Goal: Find specific page/section: Find specific page/section

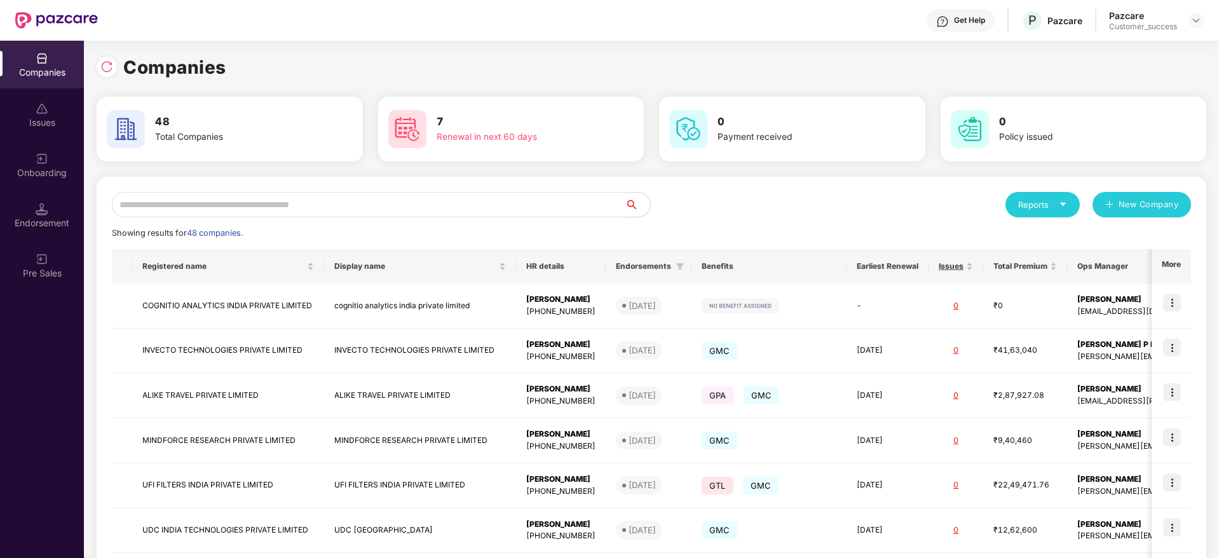
click at [191, 194] on input "text" at bounding box center [368, 204] width 513 height 25
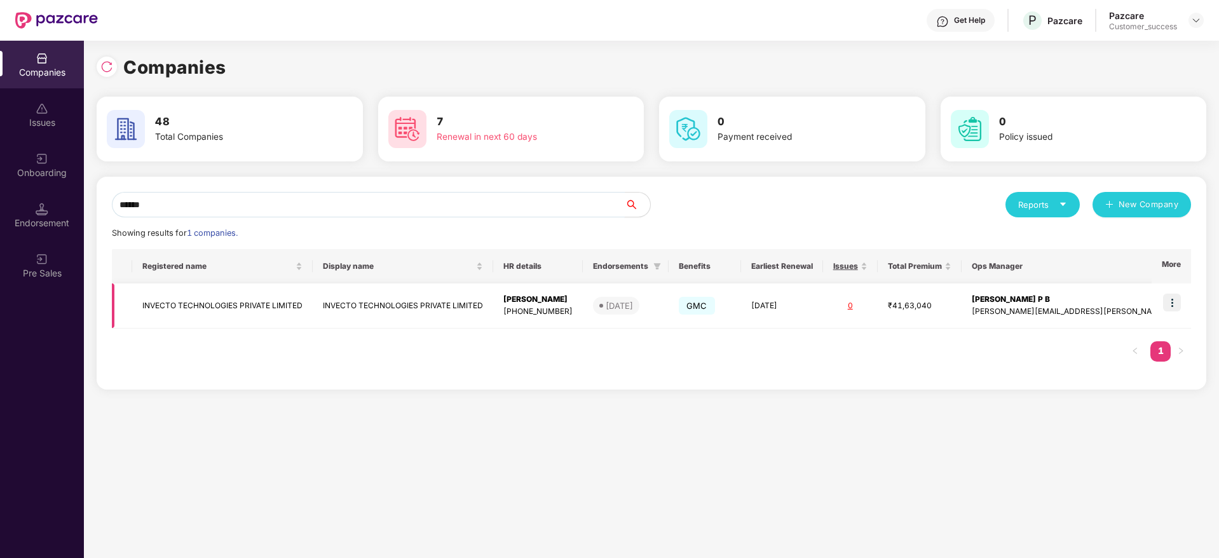
type input "******"
click at [202, 301] on td "INVECTO TECHNOLOGIES PRIVATE LIMITED" at bounding box center [222, 306] width 181 height 45
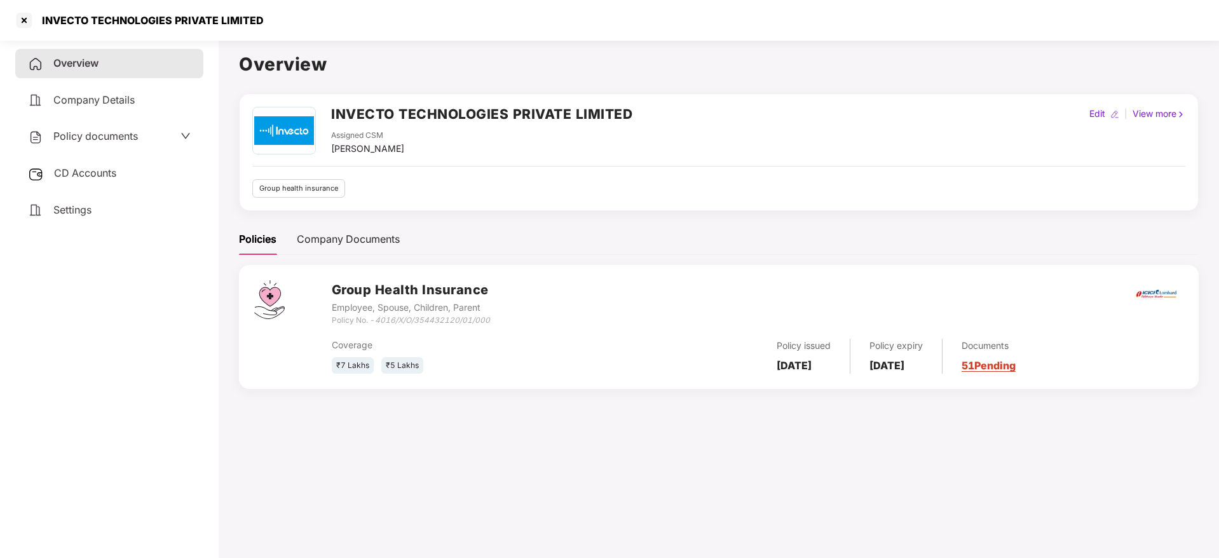
click at [90, 167] on span "CD Accounts" at bounding box center [85, 173] width 62 height 13
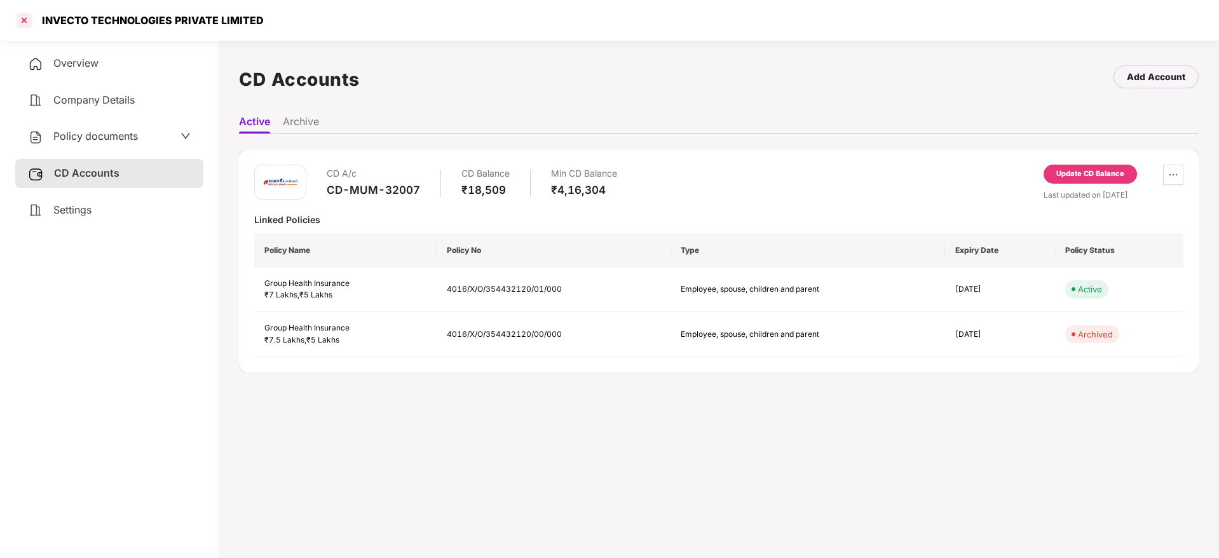
click at [20, 27] on div at bounding box center [24, 20] width 20 height 20
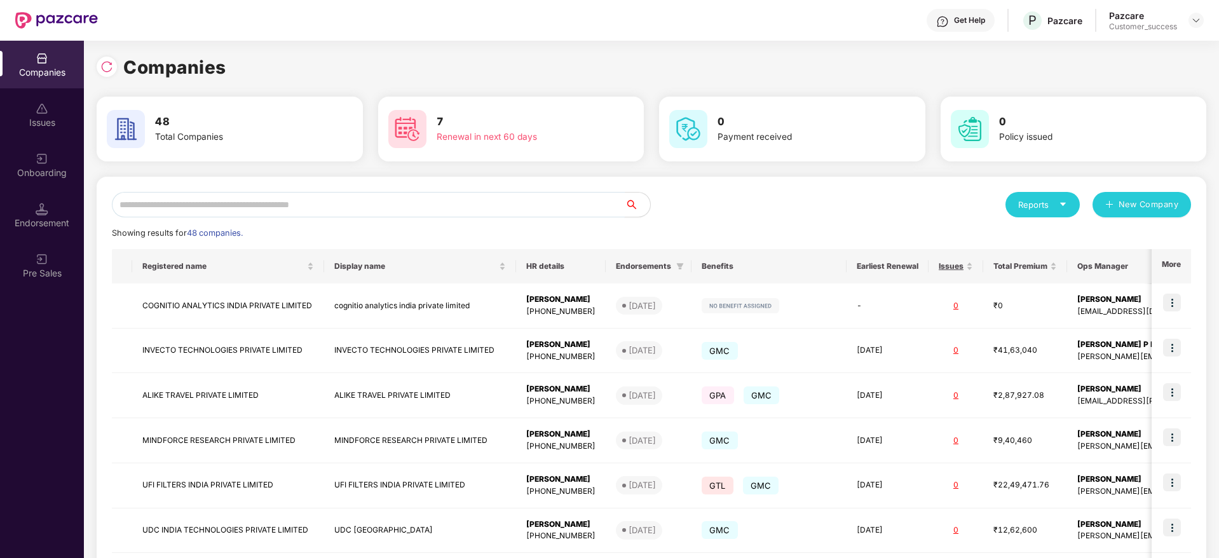
click at [362, 210] on input "text" at bounding box center [368, 204] width 513 height 25
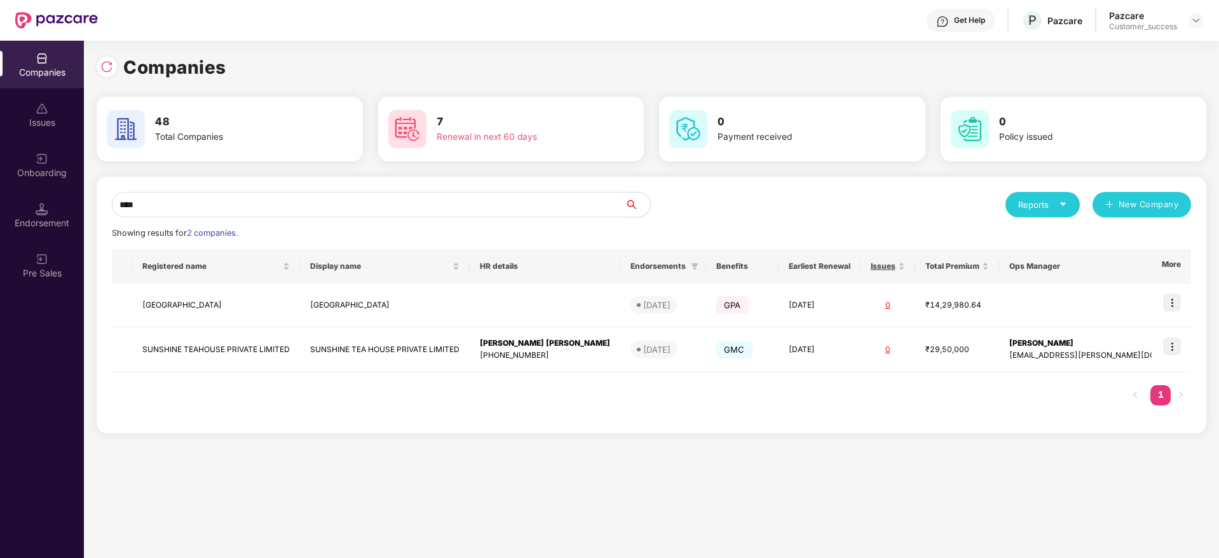
type input "****"
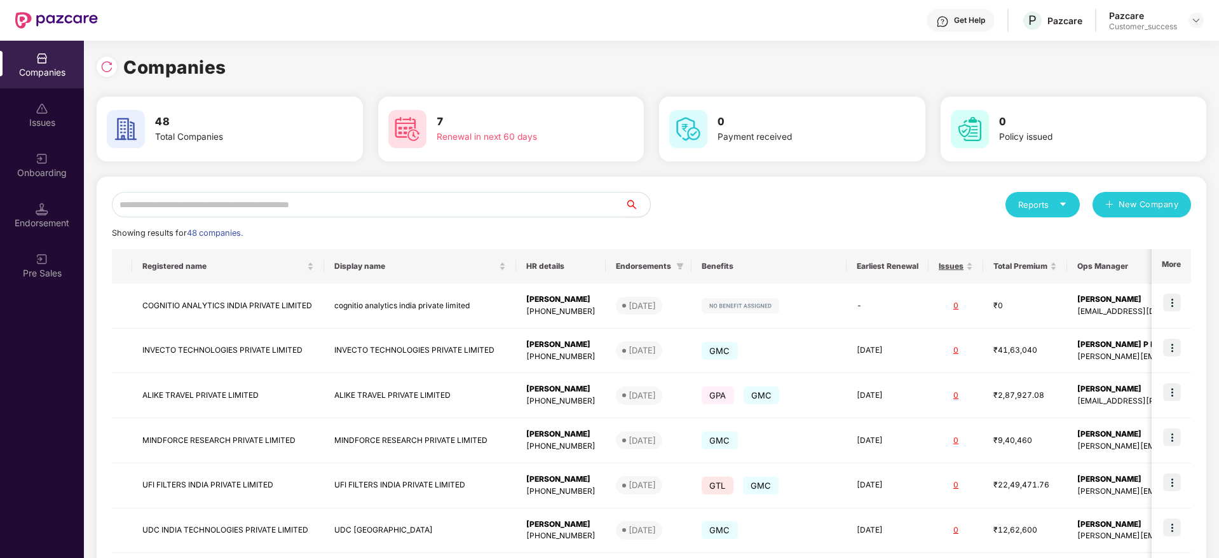
click at [735, 212] on div "Reports New Company" at bounding box center [922, 204] width 540 height 25
click at [1199, 18] on img at bounding box center [1197, 20] width 10 height 10
click at [942, 70] on div "Companies" at bounding box center [652, 67] width 1110 height 28
click at [37, 178] on div "Onboarding" at bounding box center [42, 173] width 84 height 13
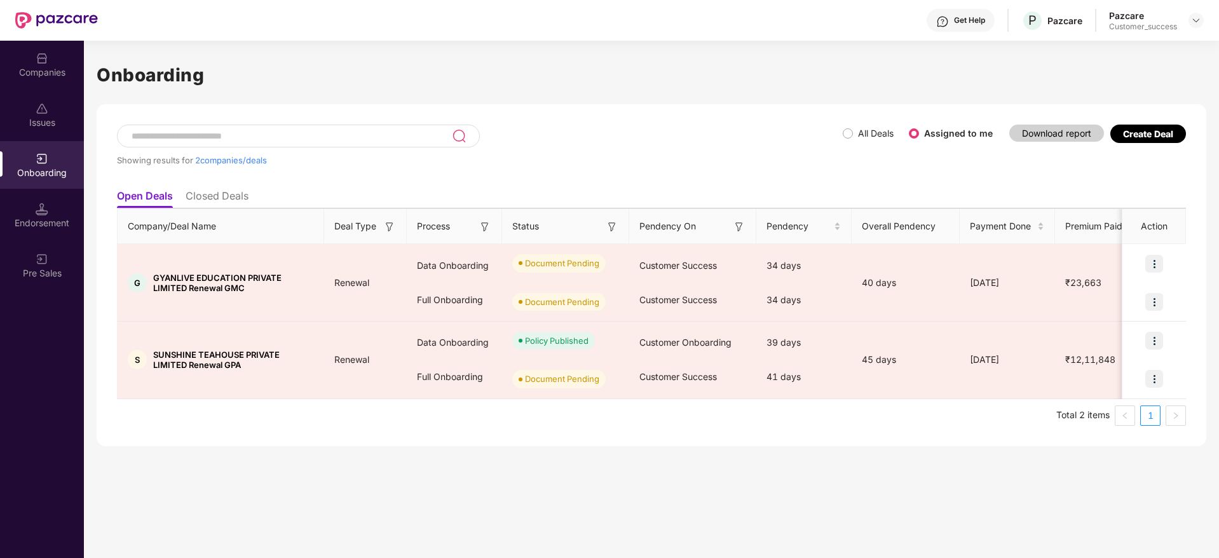
click at [48, 217] on div "Endorsement" at bounding box center [42, 223] width 84 height 13
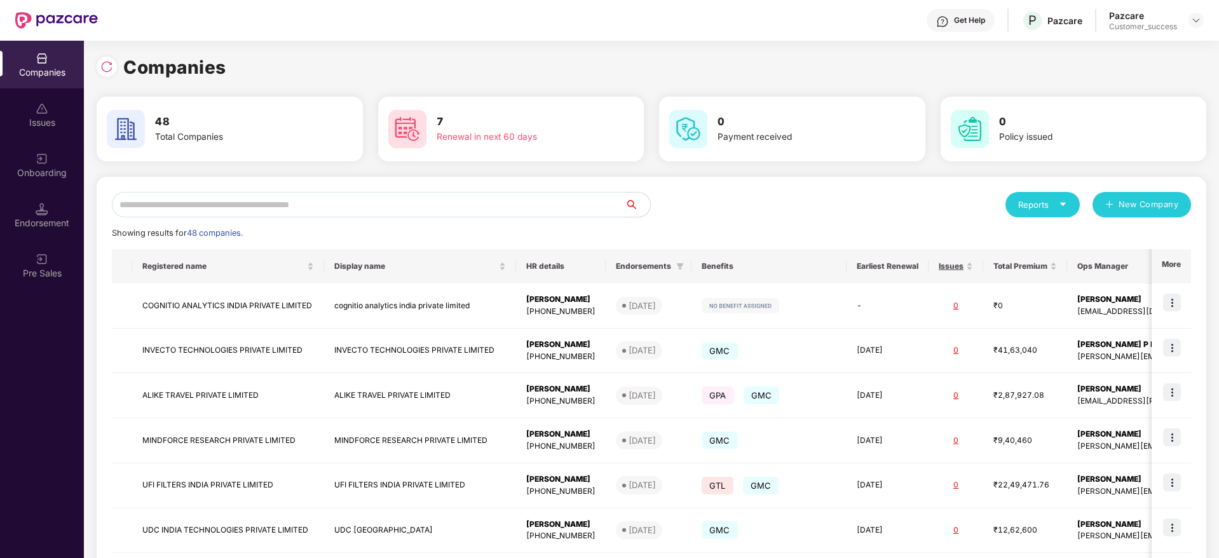
click at [579, 203] on input "text" at bounding box center [368, 204] width 513 height 25
click at [741, 215] on div "Reports New Company" at bounding box center [922, 204] width 540 height 25
click at [327, 200] on input "text" at bounding box center [368, 204] width 513 height 25
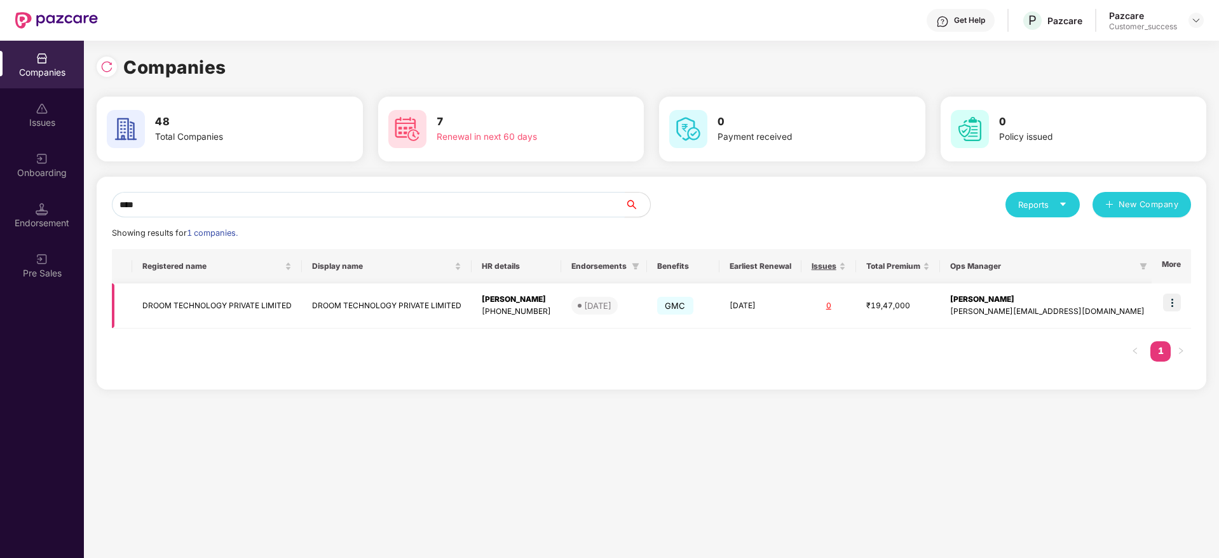
type input "****"
click at [1175, 299] on img at bounding box center [1173, 303] width 18 height 18
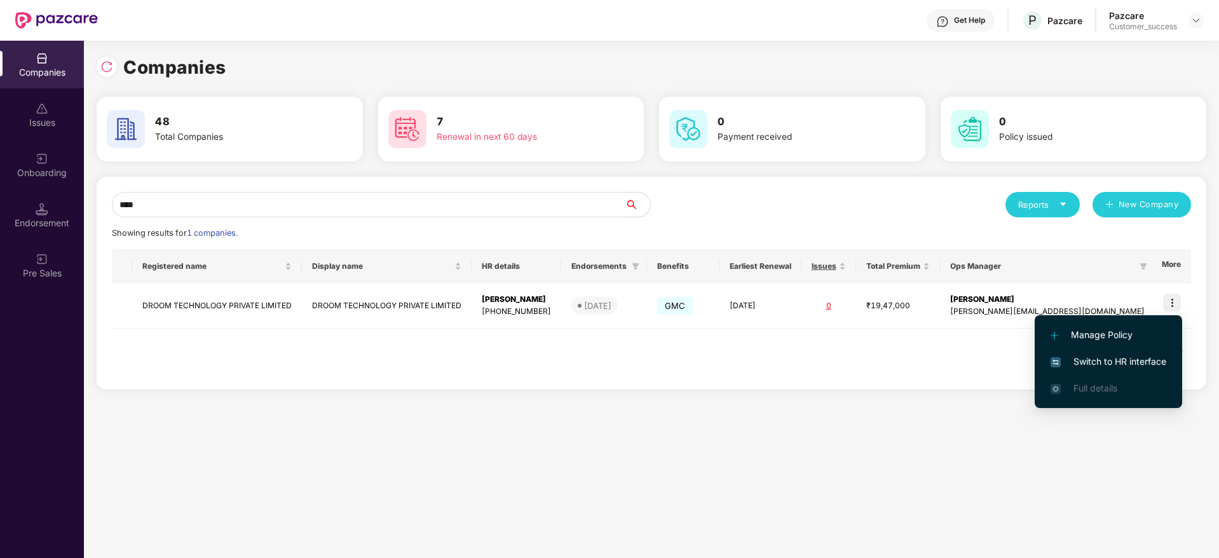
click at [1118, 364] on span "Switch to HR interface" at bounding box center [1109, 362] width 116 height 14
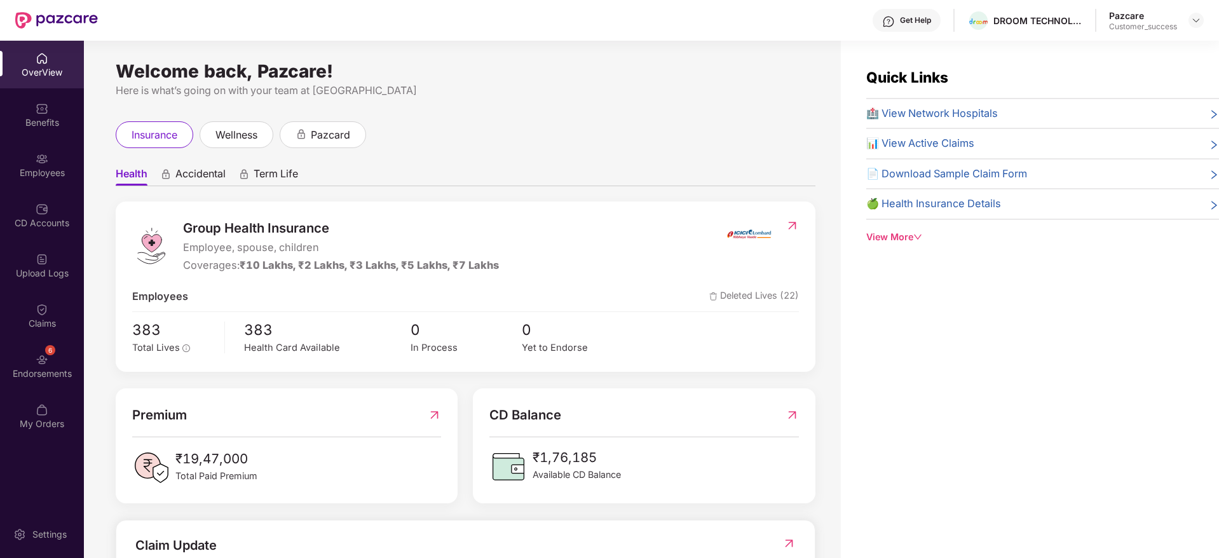
click at [41, 165] on img at bounding box center [42, 159] width 13 height 13
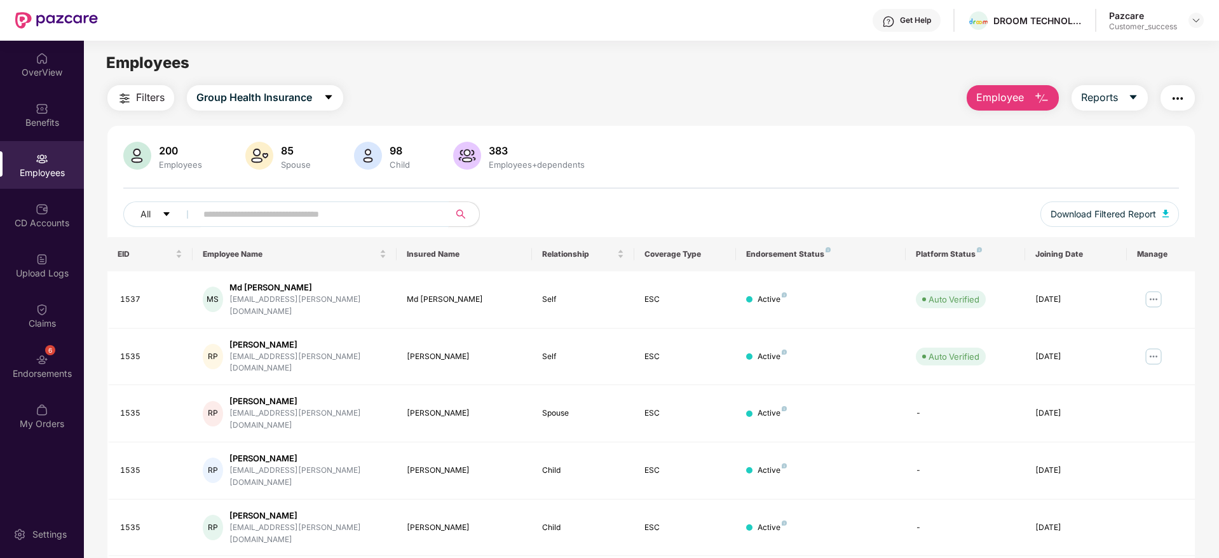
click at [263, 207] on input "text" at bounding box center [317, 214] width 228 height 19
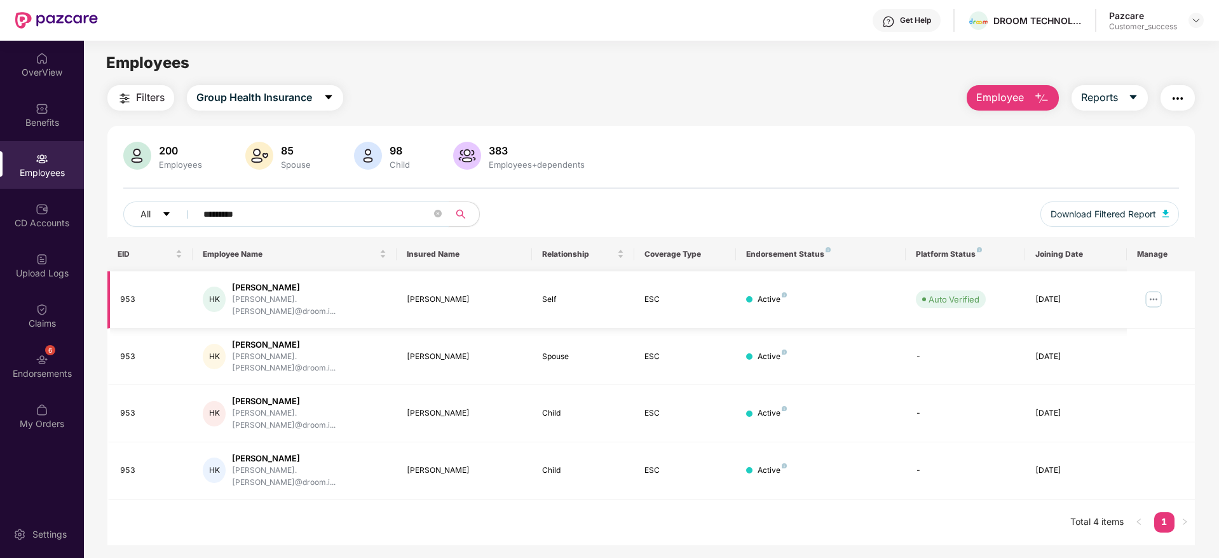
type input "*********"
click at [1146, 289] on img at bounding box center [1154, 299] width 20 height 20
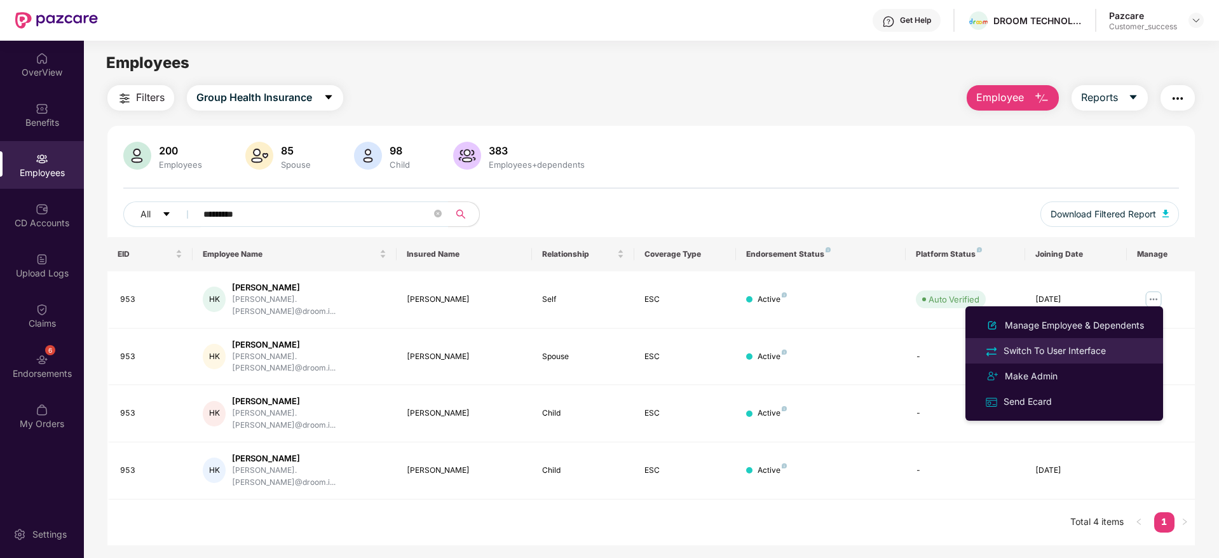
click at [1059, 354] on div "Switch To User Interface" at bounding box center [1054, 351] width 107 height 14
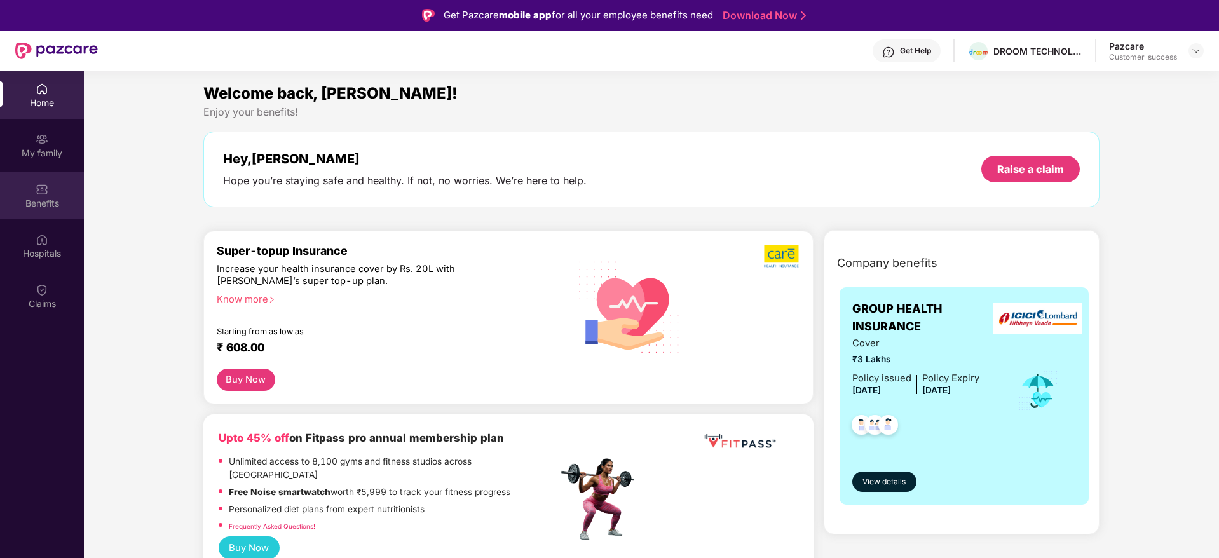
click at [48, 201] on div "Benefits" at bounding box center [42, 203] width 84 height 13
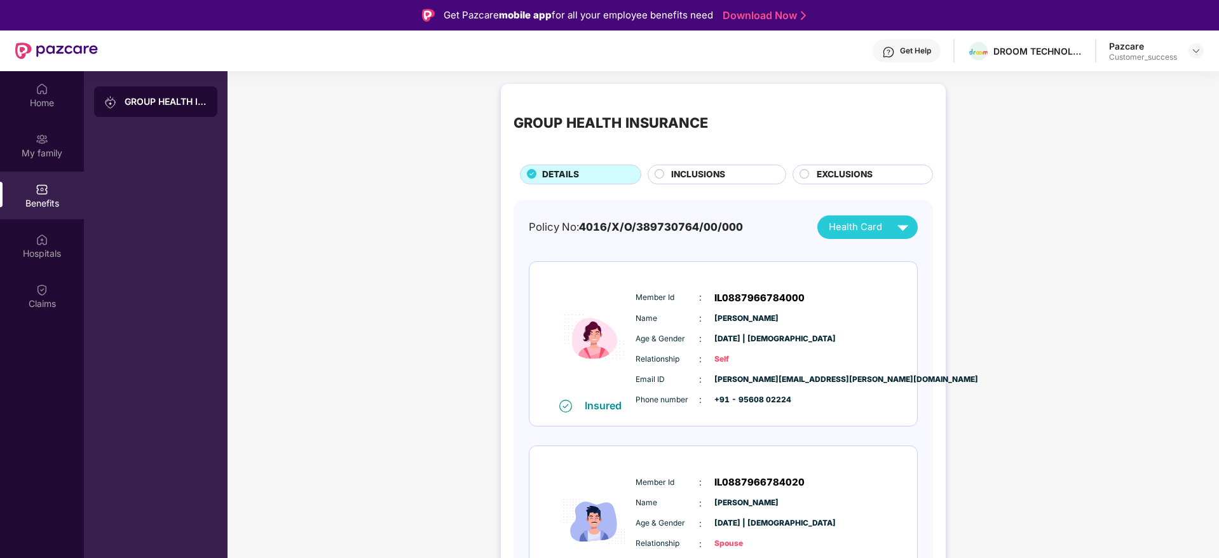
click at [655, 181] on div at bounding box center [660, 176] width 10 height 14
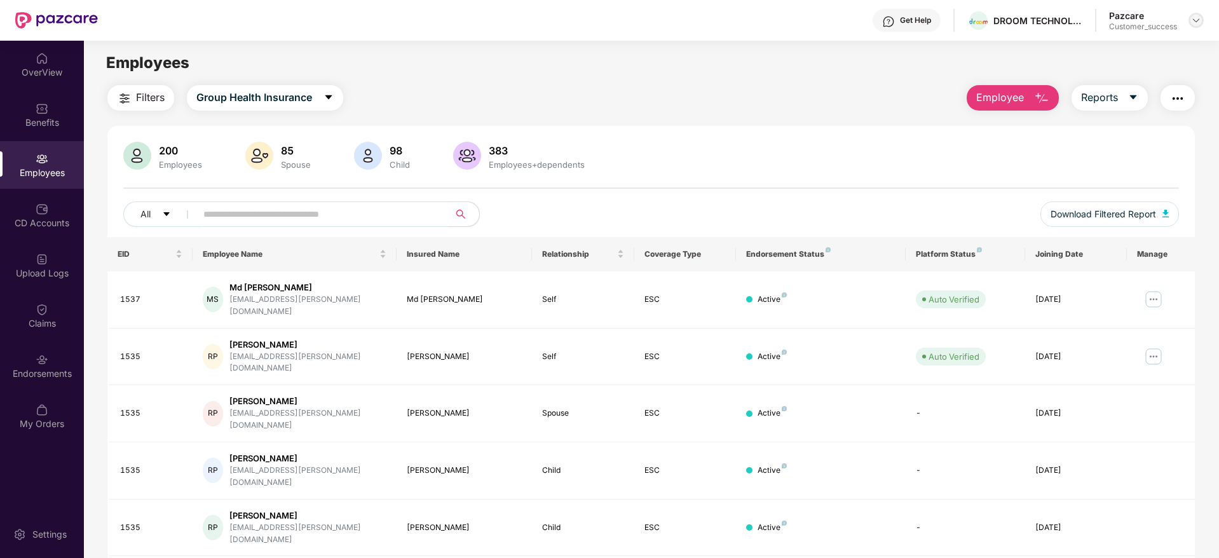
click at [1197, 24] on img at bounding box center [1197, 20] width 10 height 10
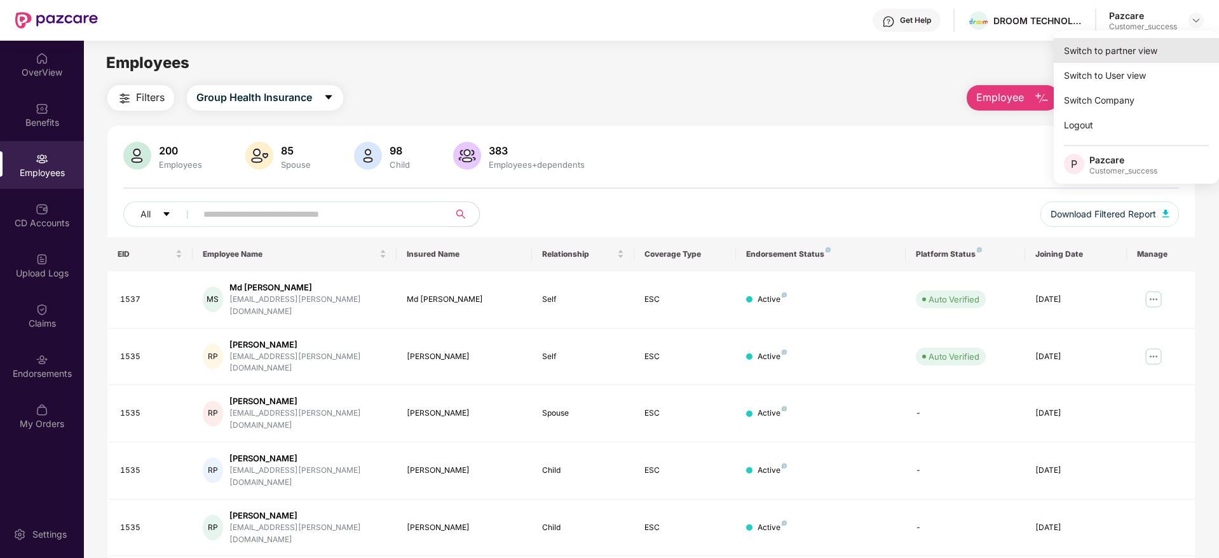
click at [1130, 50] on div "Switch to partner view" at bounding box center [1136, 50] width 165 height 25
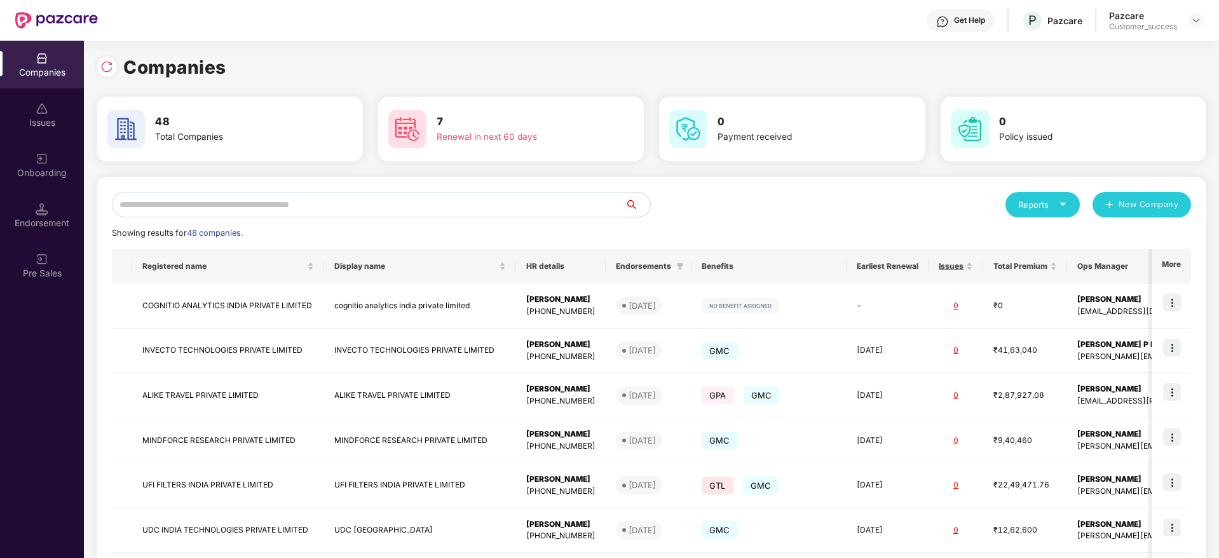
click at [374, 207] on input "text" at bounding box center [368, 204] width 513 height 25
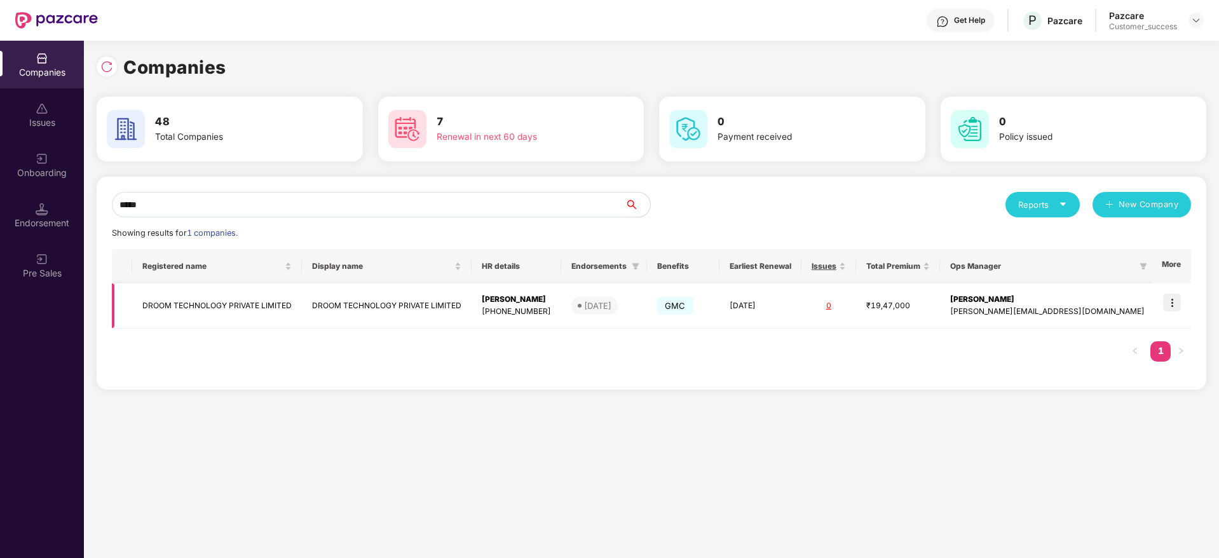
type input "*****"
click at [326, 295] on td "DROOM TECHNOLOGY PRIVATE LIMITED" at bounding box center [387, 306] width 170 height 45
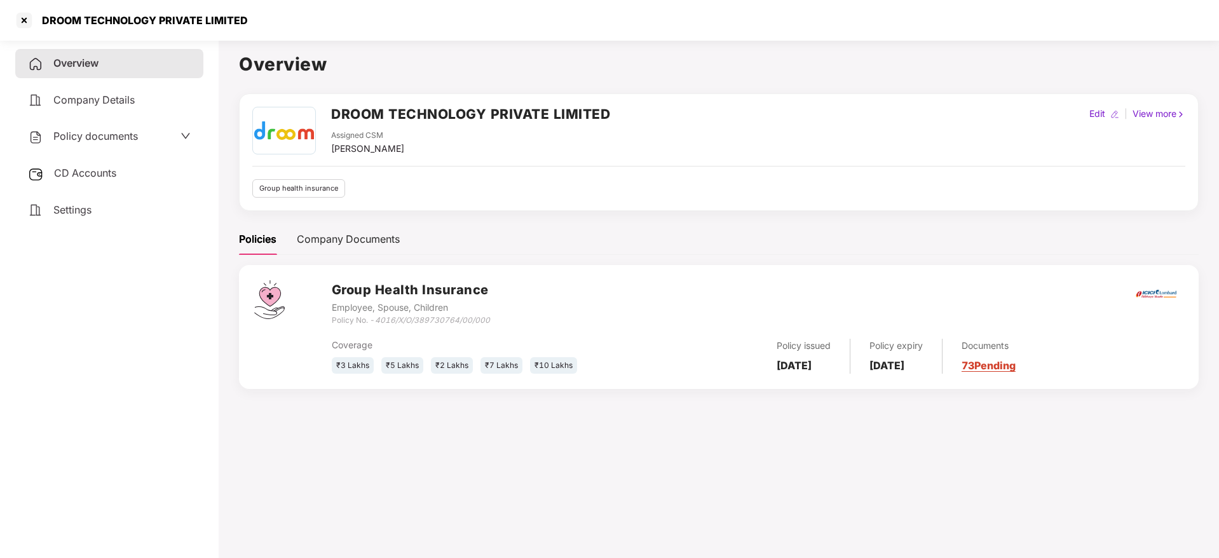
click at [1007, 365] on link "73 Pending" at bounding box center [989, 365] width 54 height 13
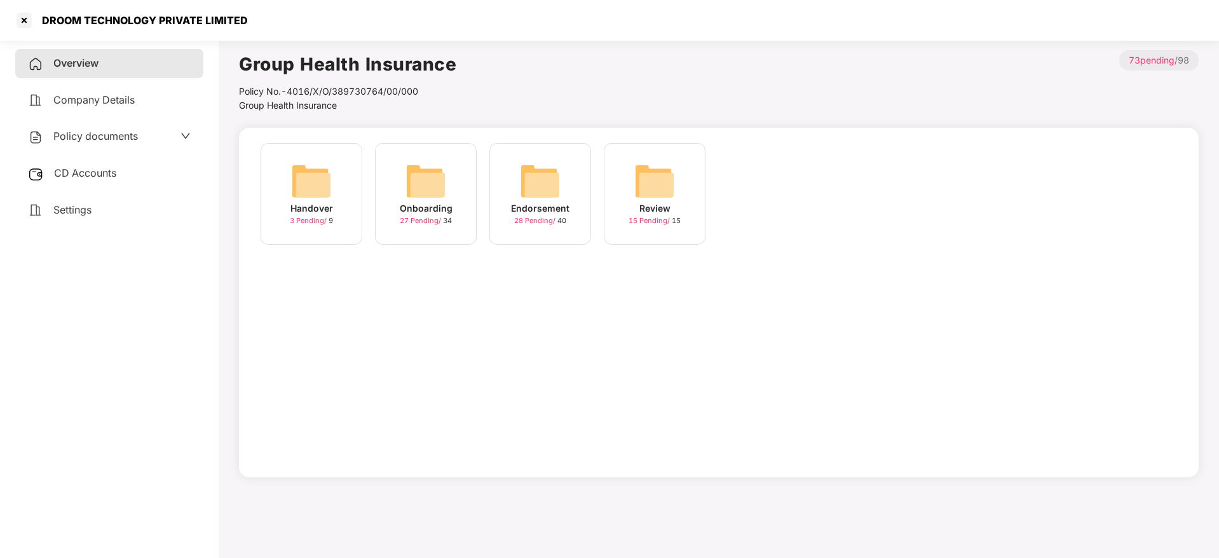
click at [428, 188] on img at bounding box center [426, 181] width 41 height 41
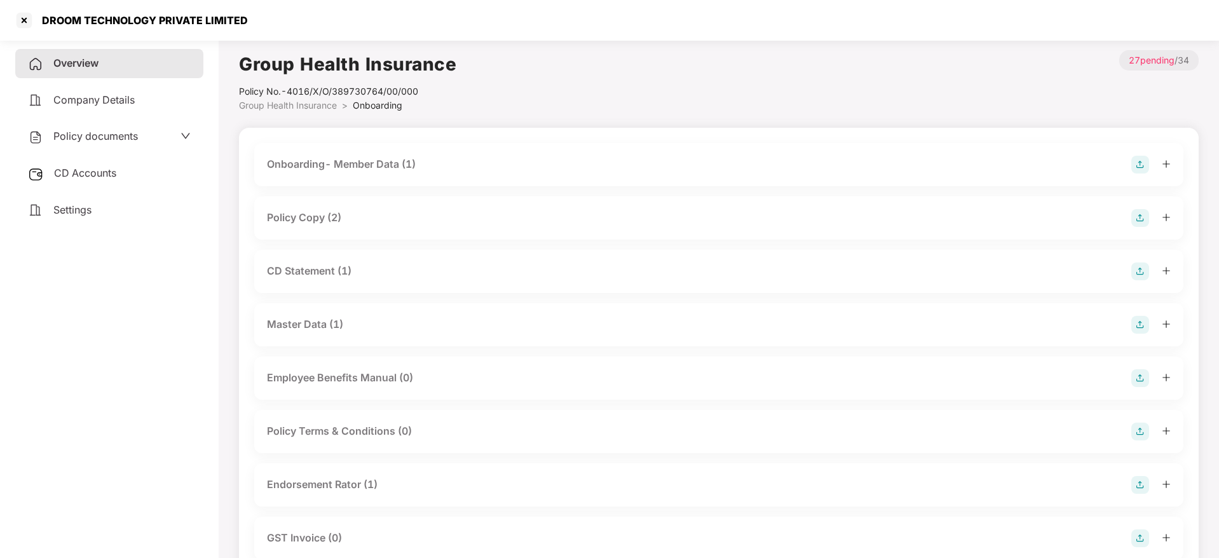
click at [317, 219] on div "Policy Copy (2)" at bounding box center [304, 218] width 74 height 16
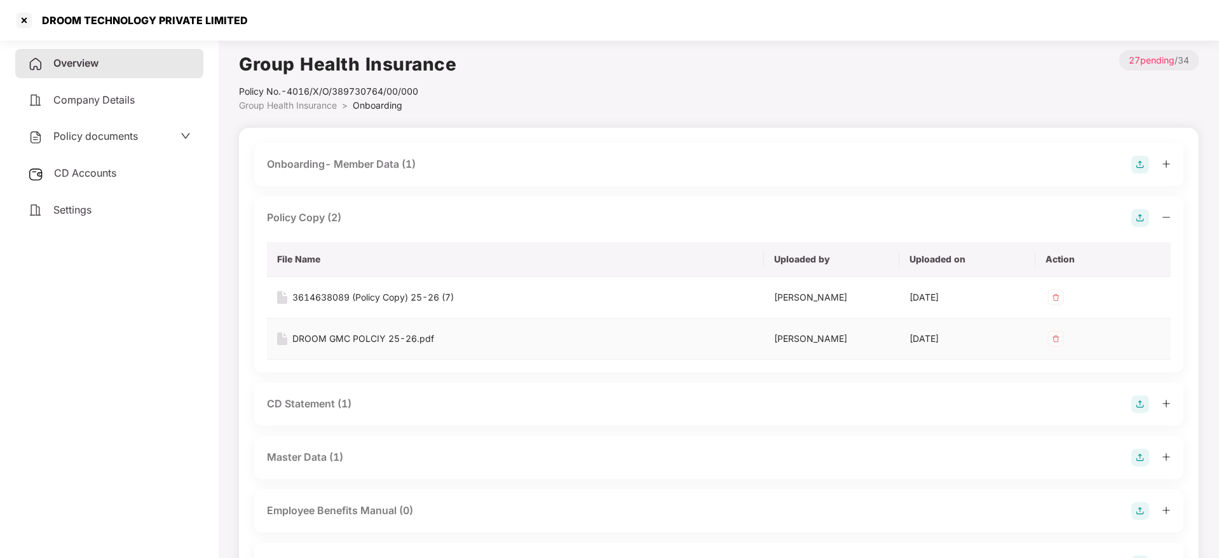
click at [369, 340] on div "DROOM GMC POLCIY 25-26.pdf" at bounding box center [363, 339] width 142 height 14
click at [26, 22] on div at bounding box center [24, 20] width 20 height 20
